Goal: Check status: Check status

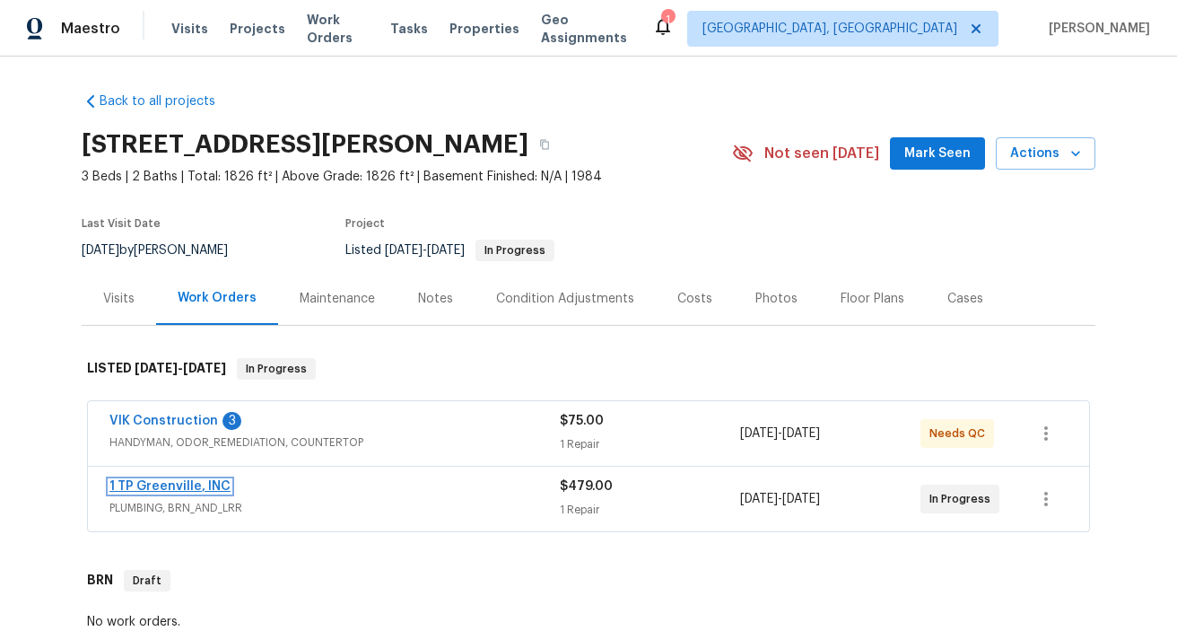
click at [204, 486] on link "1 TP Greenville, INC" at bounding box center [169, 486] width 121 height 13
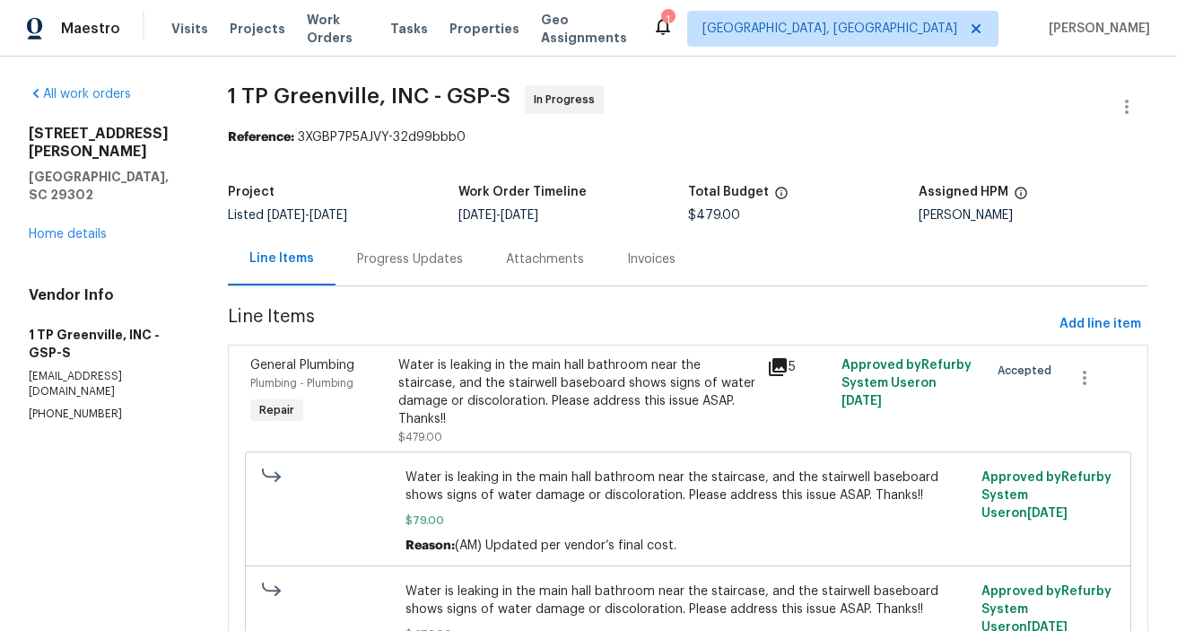
click at [410, 251] on div "Progress Updates" at bounding box center [410, 259] width 106 height 18
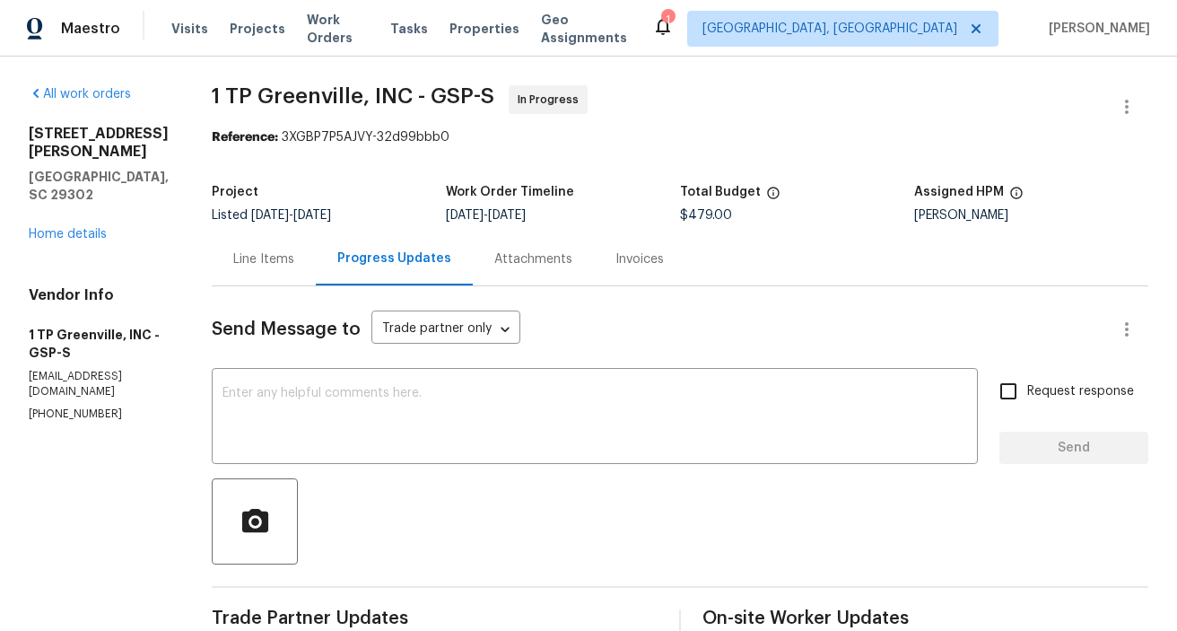
click at [264, 270] on div "Line Items" at bounding box center [264, 258] width 104 height 53
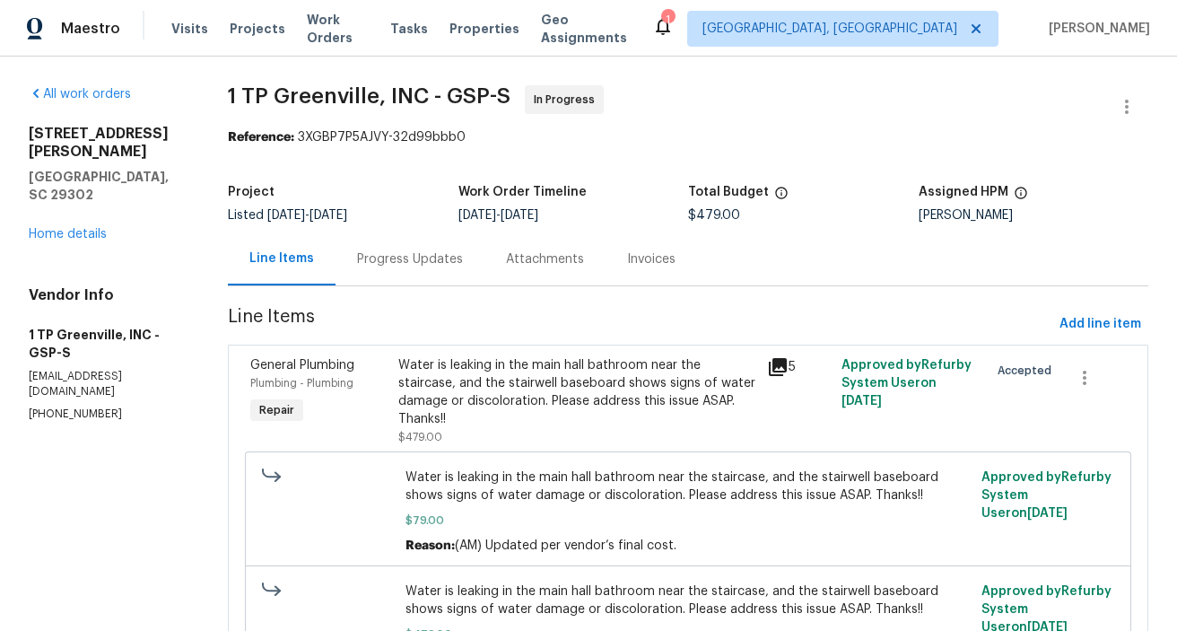
click at [781, 368] on icon at bounding box center [778, 367] width 22 height 22
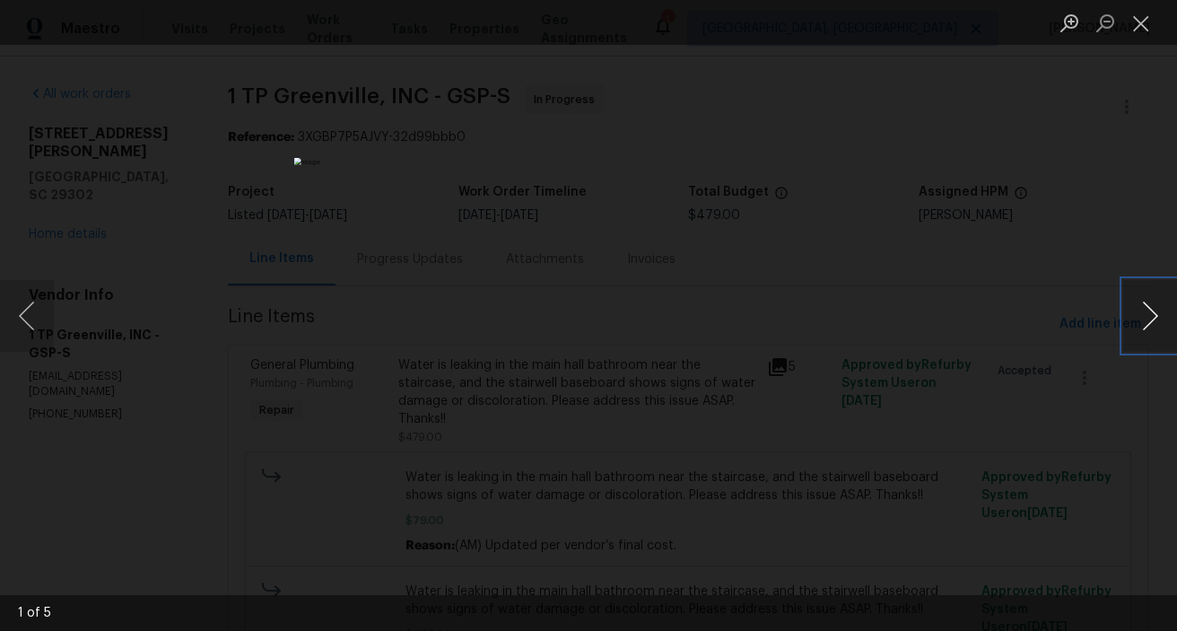
click at [1135, 322] on button "Next image" at bounding box center [1150, 316] width 54 height 72
click at [1135, 321] on button "Next image" at bounding box center [1150, 316] width 54 height 72
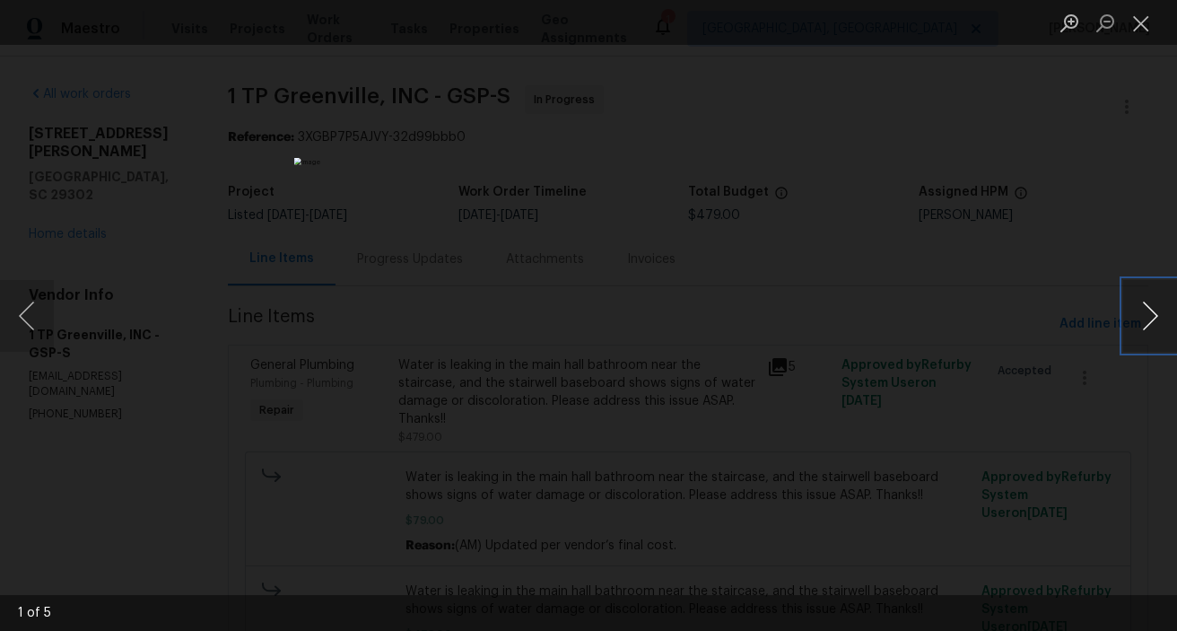
click at [1135, 321] on button "Next image" at bounding box center [1150, 316] width 54 height 72
click at [1003, 382] on div "Lightbox" at bounding box center [588, 315] width 1177 height 631
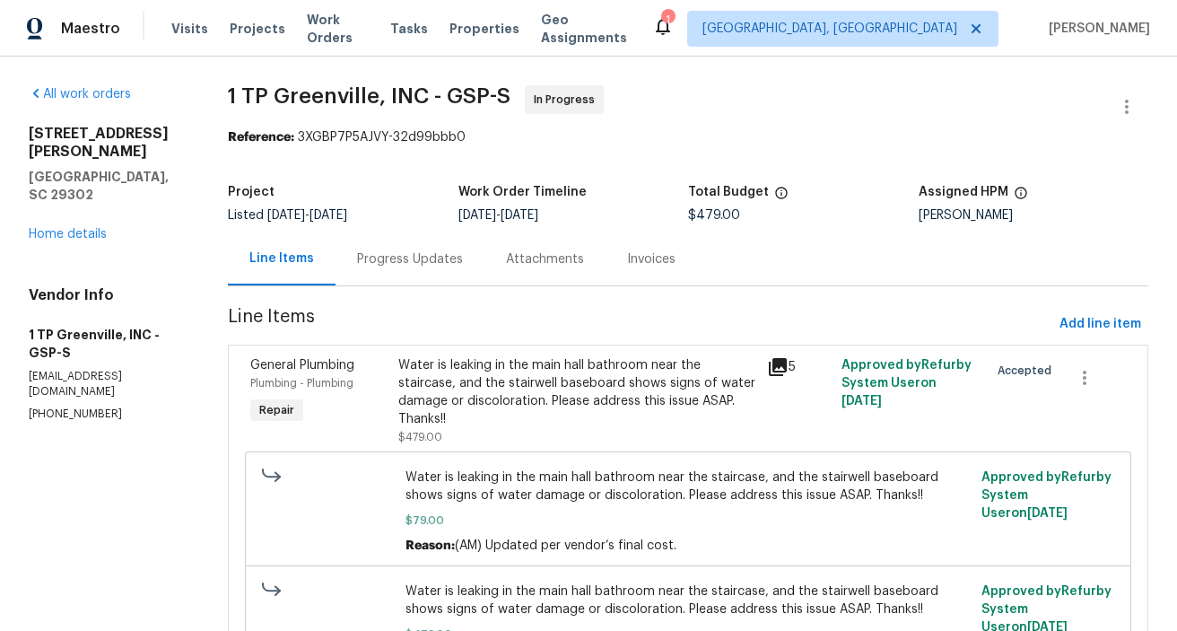
click at [663, 263] on div "Invoices" at bounding box center [651, 259] width 48 height 18
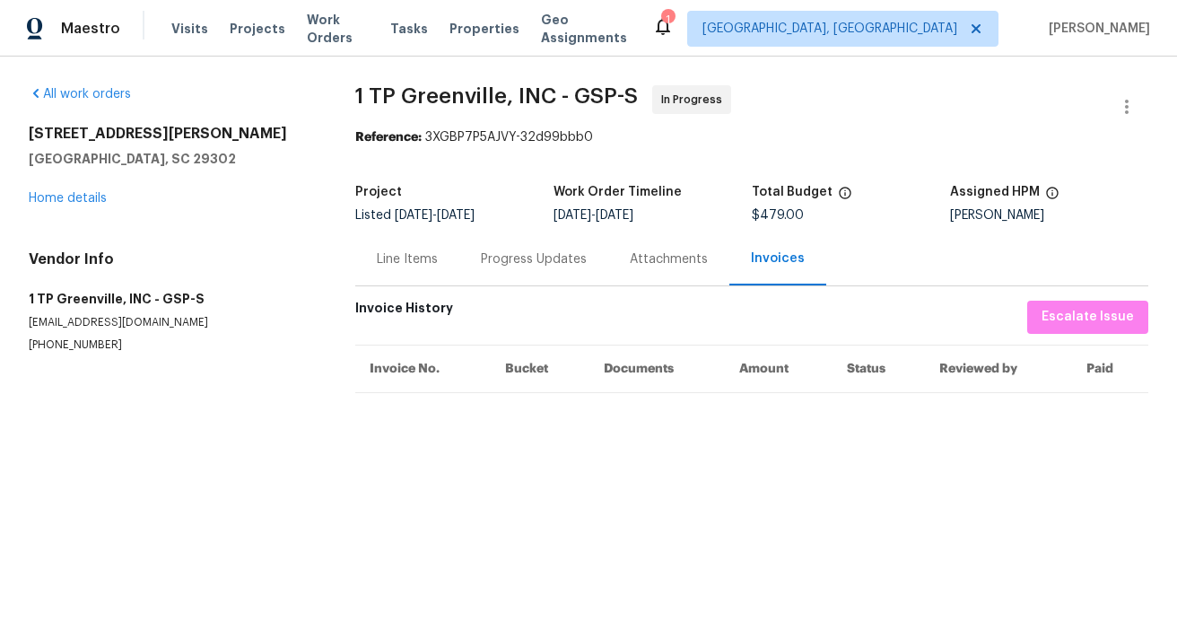
click at [69, 211] on div "All work orders [STREET_ADDRESS][PERSON_NAME] Home details Vendor Info 1 [GEOGR…" at bounding box center [171, 218] width 284 height 267
click at [66, 190] on div "[STREET_ADDRESS][PERSON_NAME] Home details" at bounding box center [171, 166] width 284 height 83
click at [66, 196] on link "Home details" at bounding box center [68, 198] width 78 height 13
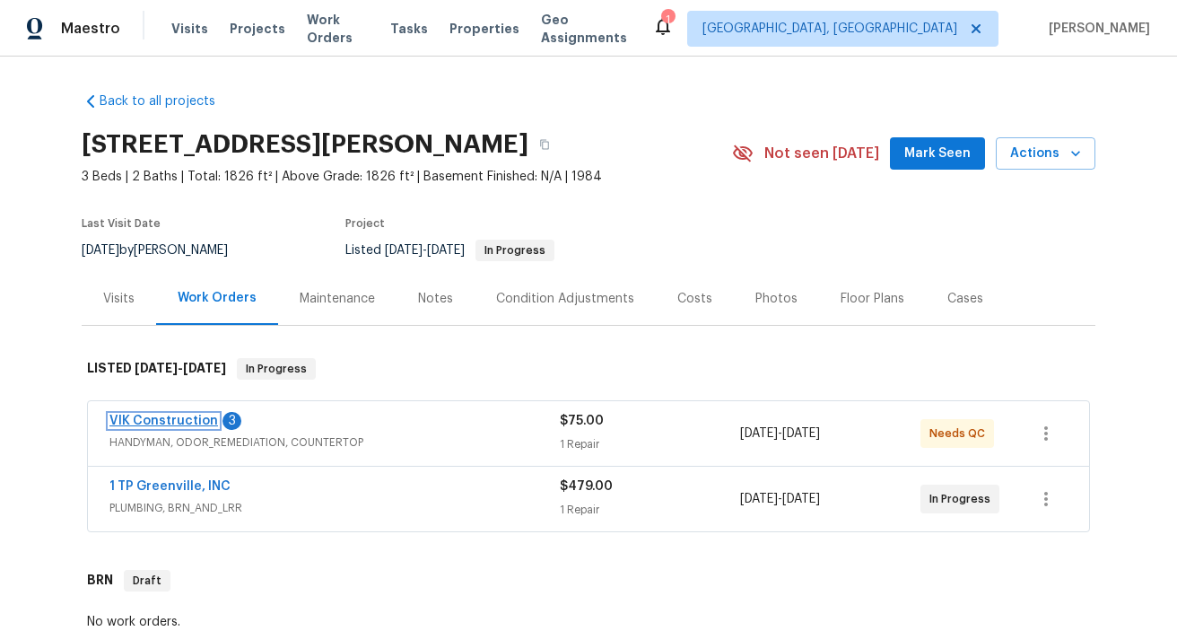
click at [189, 425] on link "VIK Construction" at bounding box center [163, 421] width 109 height 13
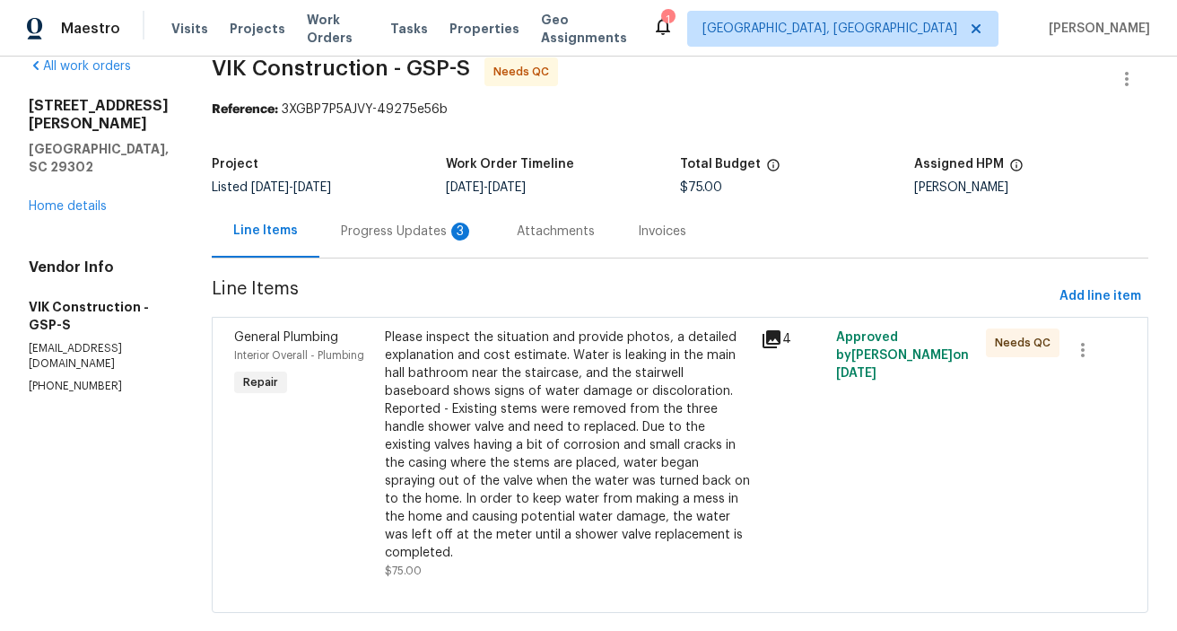
scroll to position [16, 0]
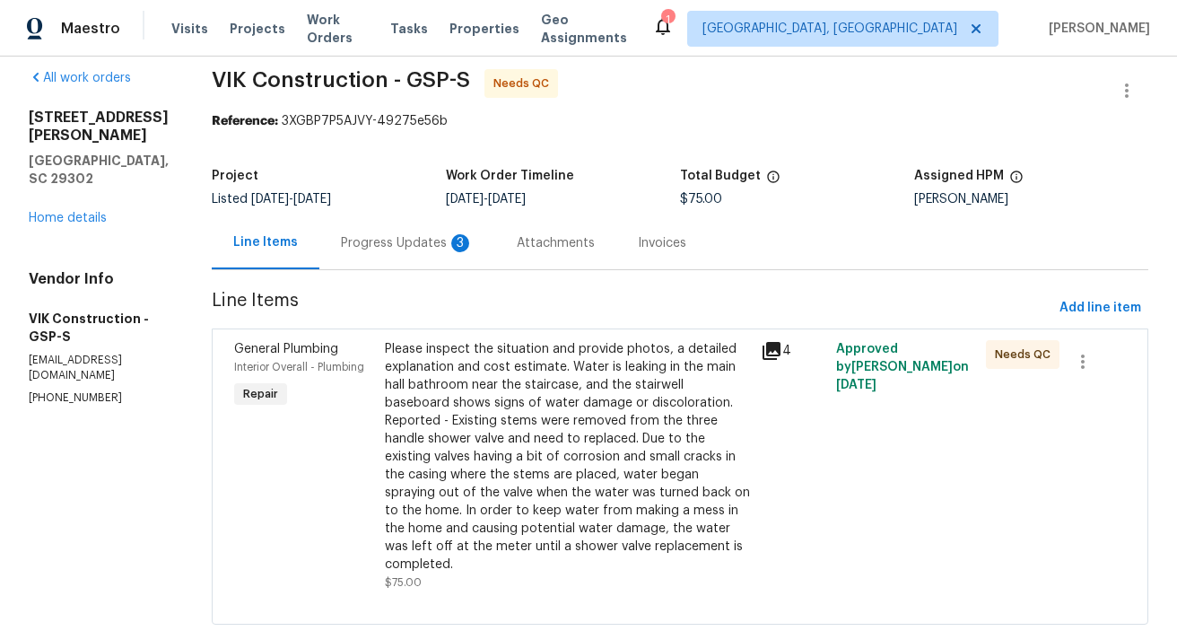
click at [407, 239] on div "Progress Updates 3" at bounding box center [407, 243] width 133 height 18
